Goal: Transaction & Acquisition: Purchase product/service

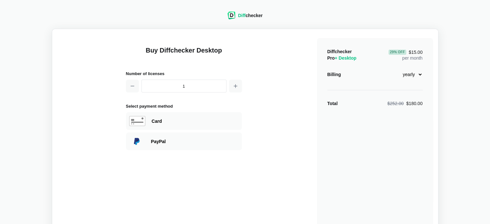
click at [420, 74] on select "monthly yearly" at bounding box center [409, 74] width 28 height 11
click at [395, 69] on select "monthly yearly" at bounding box center [409, 74] width 28 height 11
click at [420, 75] on select "monthly yearly" at bounding box center [409, 74] width 28 height 11
select select "desktop-yearly-180"
click at [395, 69] on select "monthly yearly" at bounding box center [409, 74] width 28 height 11
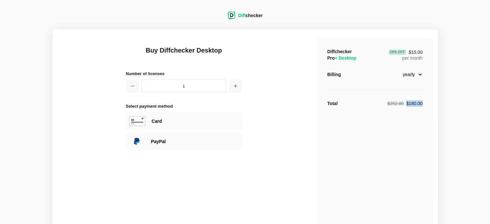
drag, startPoint x: 424, startPoint y: 103, endPoint x: 406, endPoint y: 104, distance: 18.4
click at [406, 104] on div "Diffchecker Pro + Desktop 29 % Off $15.00 per month Billing monthly yearly Tota…" at bounding box center [375, 154] width 116 height 232
copy div "$180.00"
click at [178, 123] on div "Card" at bounding box center [195, 121] width 87 height 6
select select "[GEOGRAPHIC_DATA]"
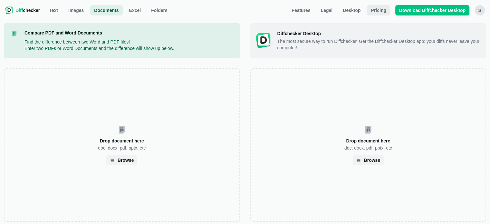
click at [384, 8] on span "Pricing" at bounding box center [379, 10] width 18 height 6
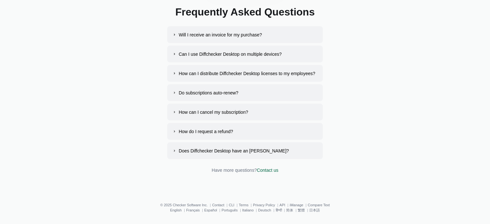
scroll to position [1224, 0]
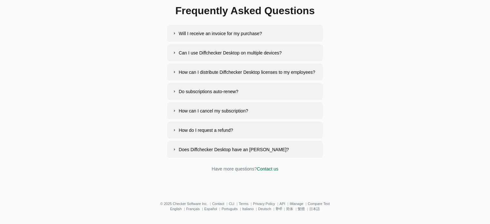
click at [242, 34] on div "Will I receive an invoice for my purchase?" at bounding box center [220, 33] width 83 height 6
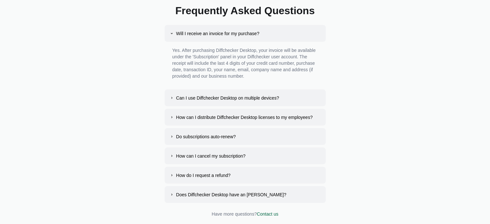
click at [248, 117] on div "How can I distribute Diffchecker Desktop licenses to my employees?" at bounding box center [244, 117] width 137 height 6
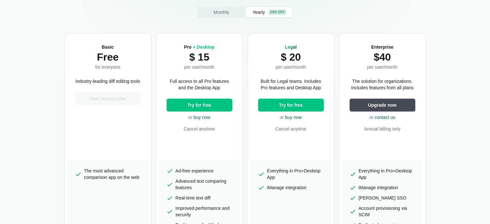
scroll to position [129, 0]
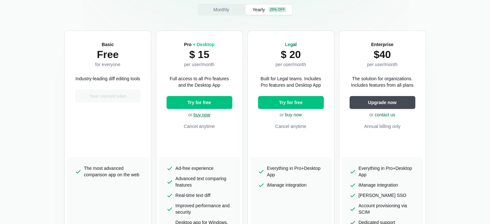
click at [194, 114] on link "buy now" at bounding box center [202, 114] width 17 height 5
select select "desktop-yearly-180"
